Goal: Task Accomplishment & Management: Use online tool/utility

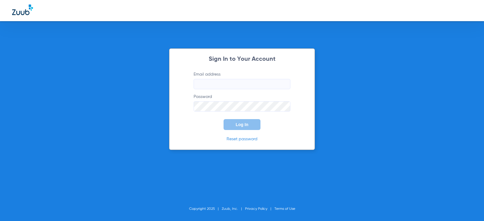
click at [209, 77] on label "Email address" at bounding box center [242, 80] width 97 height 18
click at [209, 79] on input "Email address" at bounding box center [242, 84] width 97 height 10
click at [208, 84] on input "Email address" at bounding box center [242, 84] width 97 height 10
type input "[EMAIL_ADDRESS][DOMAIN_NAME]"
click at [224, 119] on button "Log In" at bounding box center [242, 124] width 37 height 11
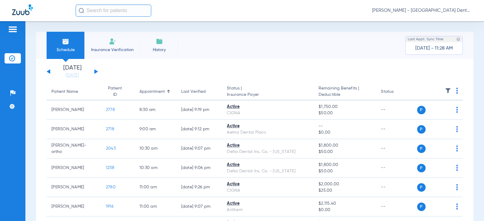
click at [110, 43] on img at bounding box center [112, 41] width 7 height 7
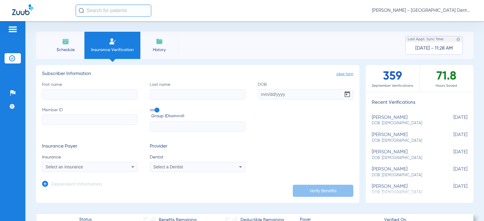
click at [72, 168] on span "Select an Insurance" at bounding box center [65, 167] width 38 height 5
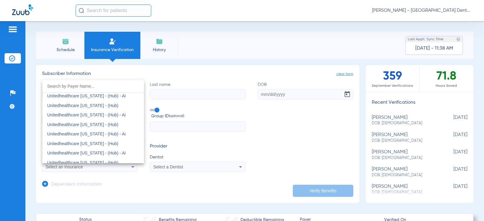
scroll to position [4113, 0]
click at [219, 40] on div at bounding box center [242, 110] width 484 height 221
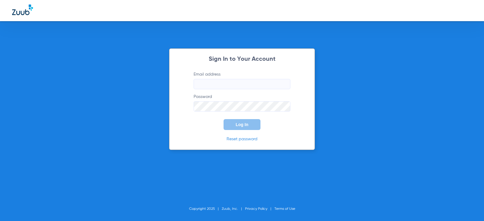
click at [212, 80] on input "Email address" at bounding box center [242, 84] width 97 height 10
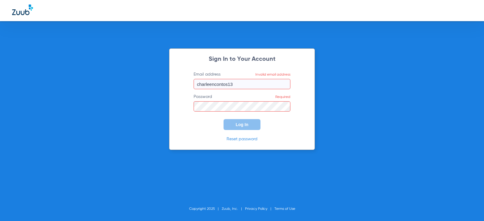
click at [232, 84] on input "charleencontos13" at bounding box center [242, 84] width 97 height 10
click at [233, 85] on input "charleencontos13" at bounding box center [242, 84] width 97 height 10
type input "[EMAIL_ADDRESS][DOMAIN_NAME]"
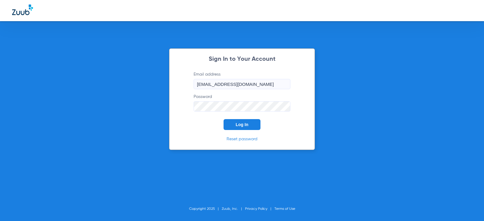
click at [224, 119] on button "Log In" at bounding box center [242, 124] width 37 height 11
